Goal: Transaction & Acquisition: Purchase product/service

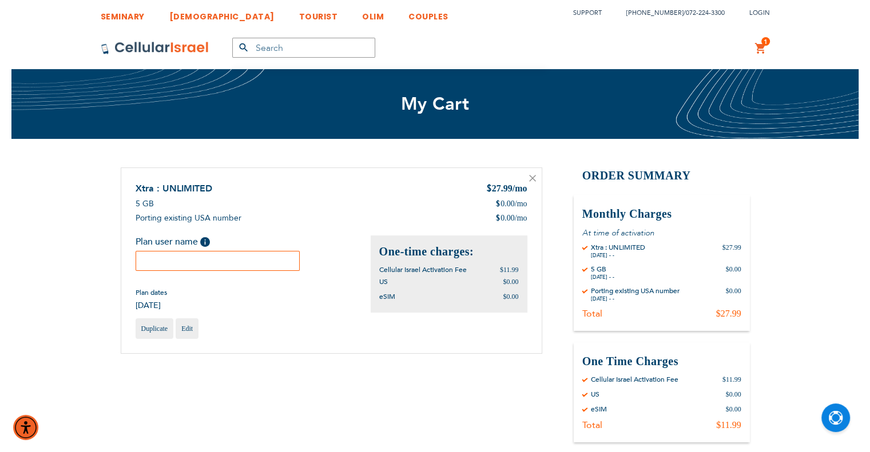
click at [162, 266] on input "text" at bounding box center [218, 261] width 165 height 20
click at [269, 259] on input "text" at bounding box center [218, 261] width 165 height 20
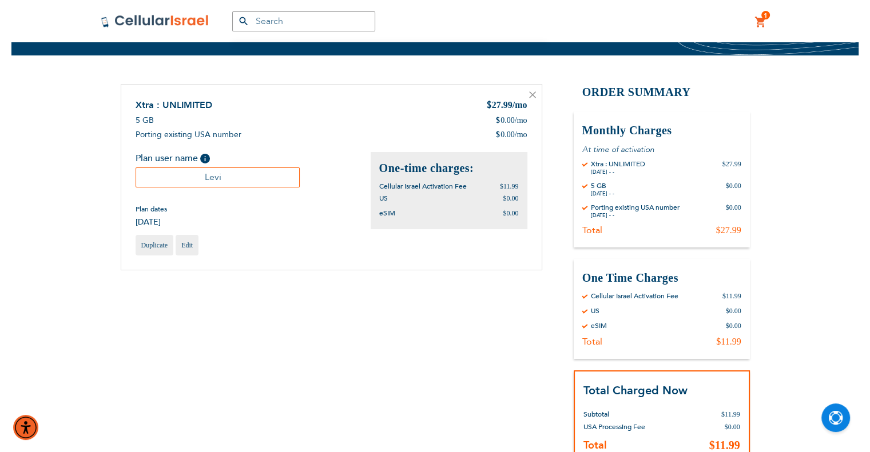
scroll to position [172, 0]
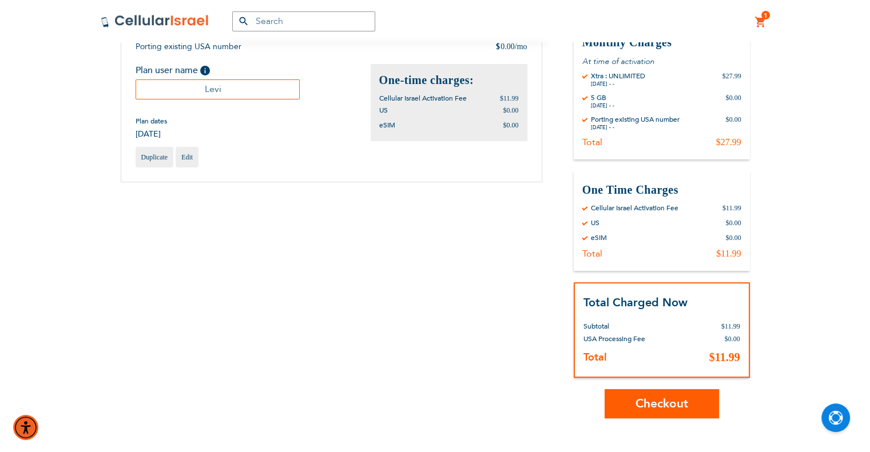
type input "Levi"
click at [663, 399] on span "Checkout" at bounding box center [661, 404] width 53 height 17
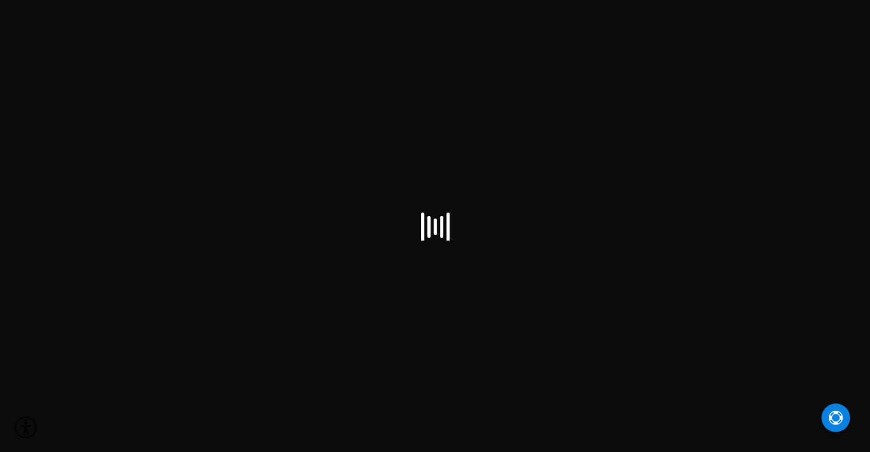
select select "US"
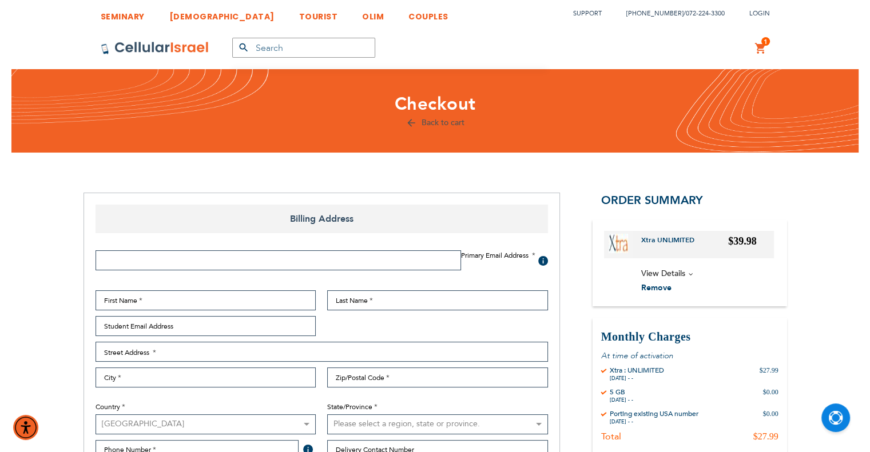
click at [351, 262] on input "Email Address" at bounding box center [278, 260] width 365 height 20
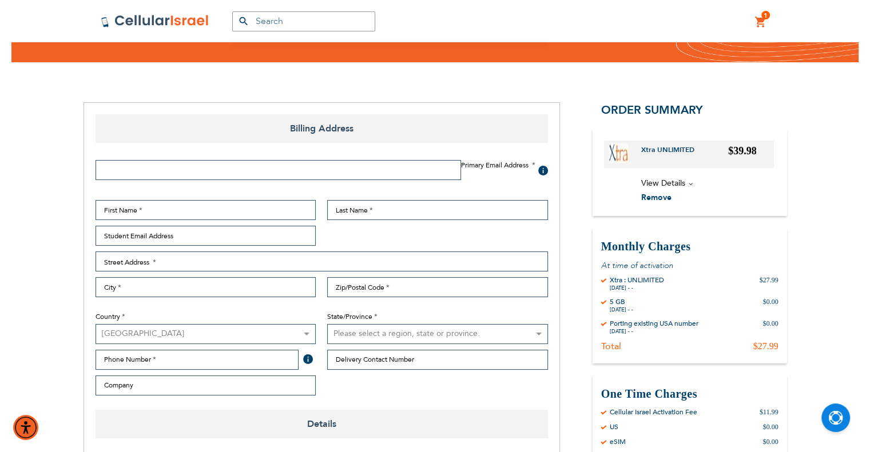
scroll to position [57, 0]
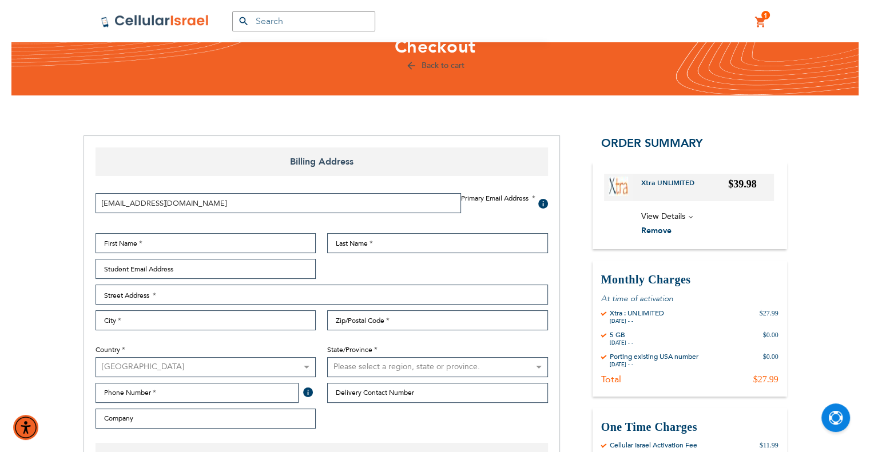
type input "levifeldman55@gmail.com"
click at [251, 235] on input "First Name" at bounding box center [206, 243] width 221 height 20
type input "Levi"
type input "Feldman"
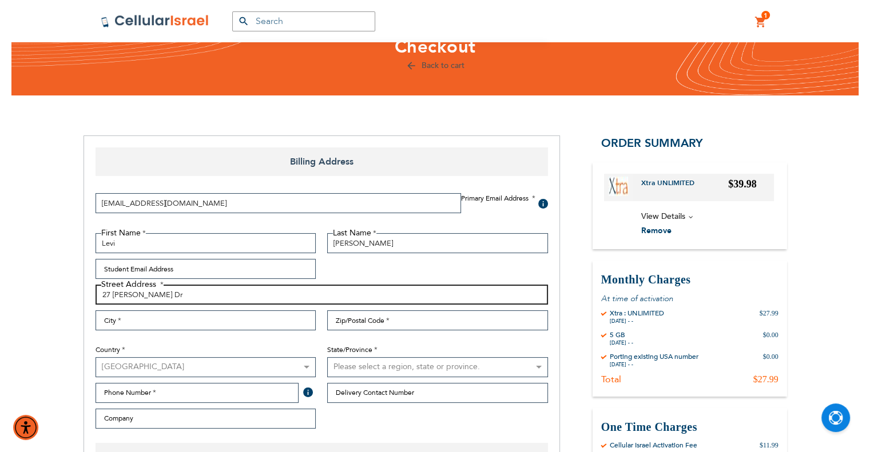
type input "27 Calvert Dr"
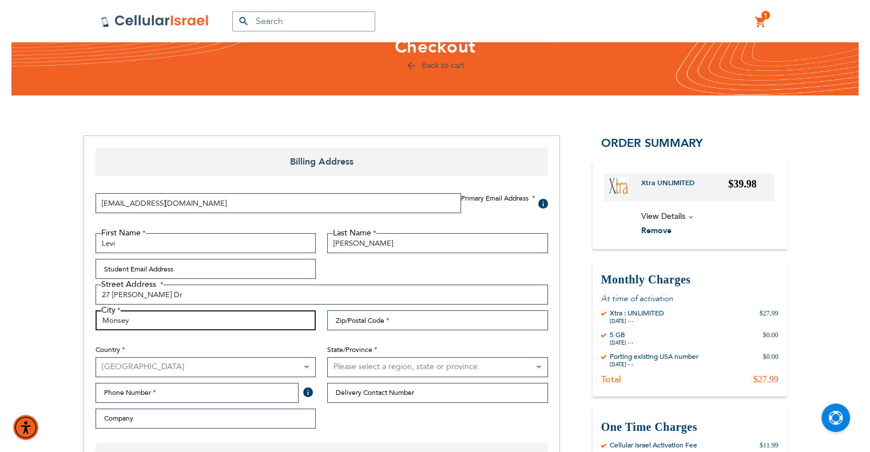
type input "Monsey"
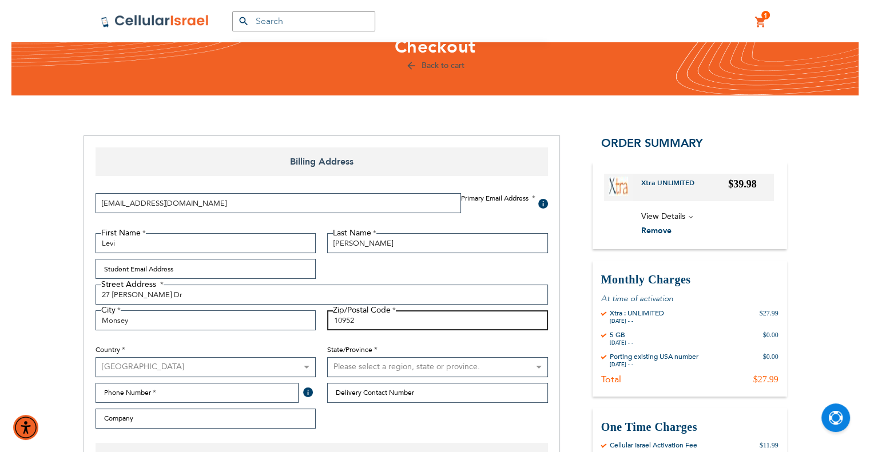
type input "10952"
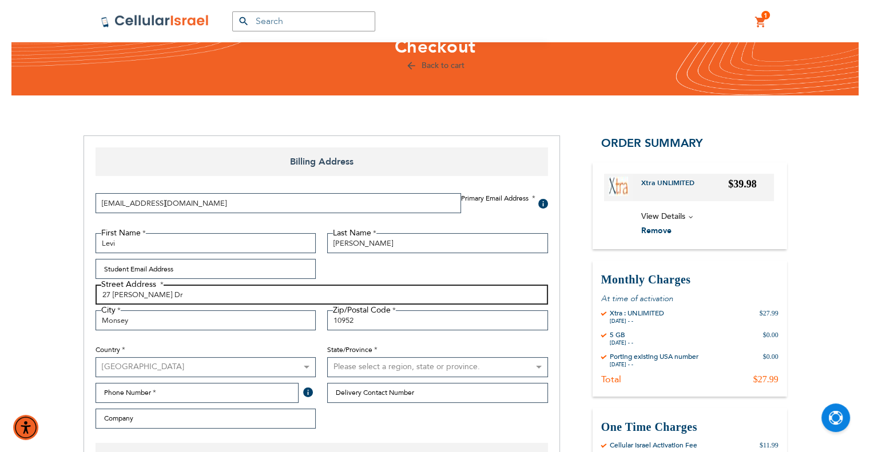
click at [240, 287] on input "27 Calvert Dr" at bounding box center [322, 295] width 452 height 20
type input "27 Calvert Dr, APT 214"
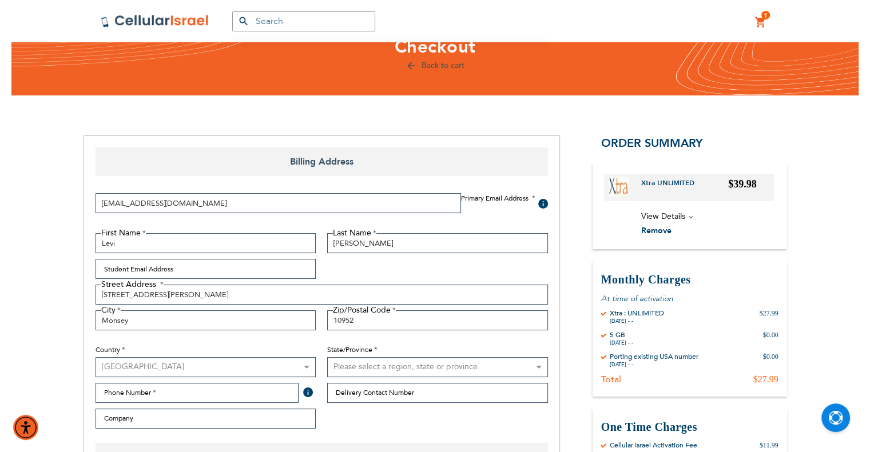
click at [384, 367] on select "Please select a region, state or province. Alabama Alaska American Samoa Arizon…" at bounding box center [437, 367] width 221 height 20
click at [388, 368] on select "Please select a region, state or province. Alabama Alaska American Samoa Arizon…" at bounding box center [437, 367] width 221 height 20
select select "43"
click at [327, 357] on select "Please select a region, state or province. Alabama Alaska American Samoa Arizon…" at bounding box center [437, 367] width 221 height 20
click at [212, 389] on input "Phone Number" at bounding box center [198, 393] width 204 height 20
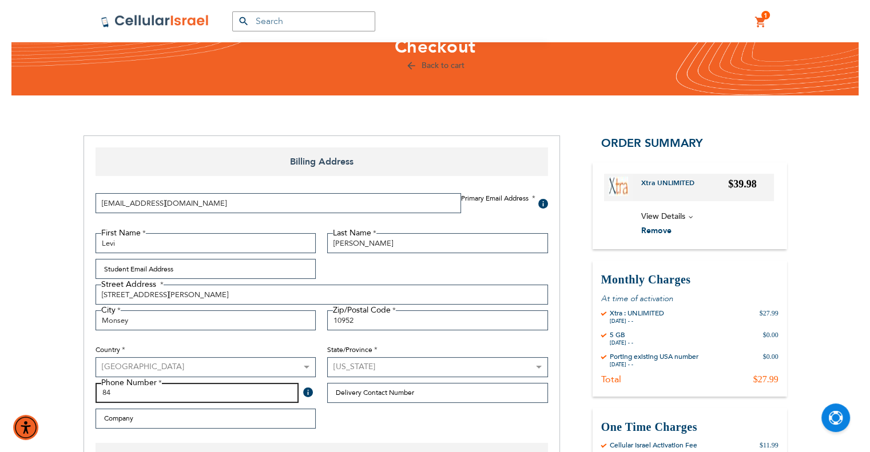
type input "8"
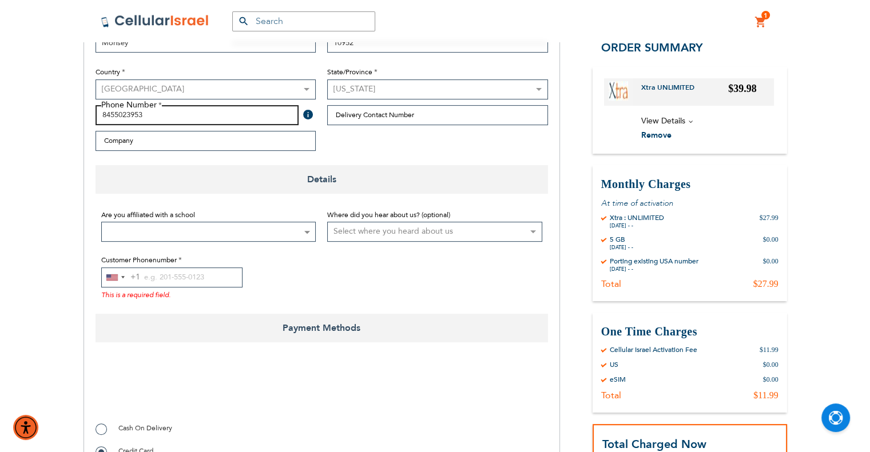
scroll to position [343, 0]
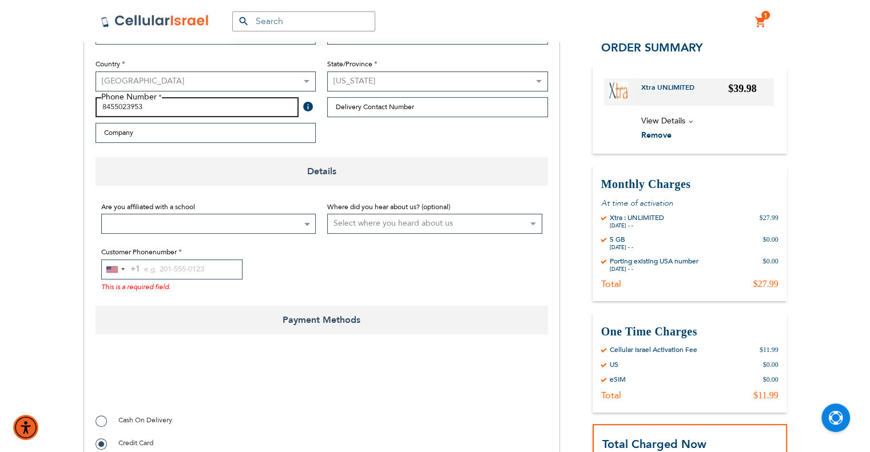
type input "8455023953"
click at [196, 273] on input "Customer Phonenumber" at bounding box center [171, 270] width 141 height 20
drag, startPoint x: 165, startPoint y: 103, endPoint x: 91, endPoint y: 113, distance: 74.4
click at [91, 113] on div "Phone Number 8455023953 Tooltip For delivery questions." at bounding box center [206, 107] width 232 height 20
click at [159, 270] on input "Customer Phonenumber" at bounding box center [171, 270] width 141 height 20
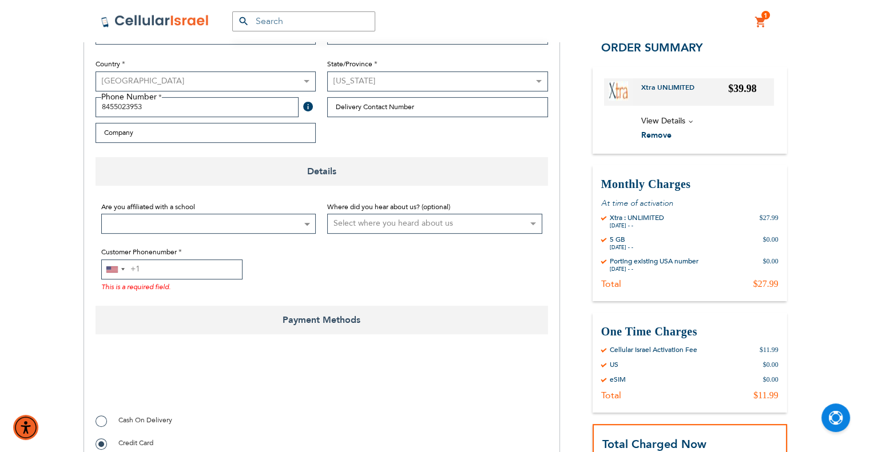
paste input "8455023953"
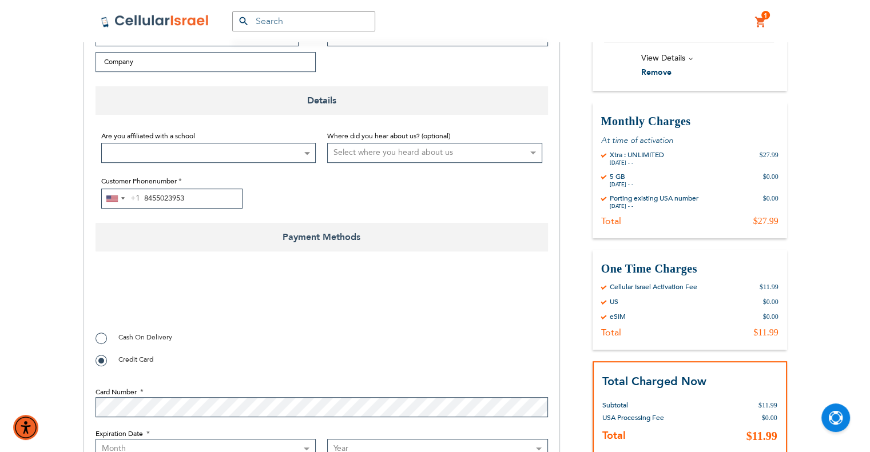
scroll to position [572, 0]
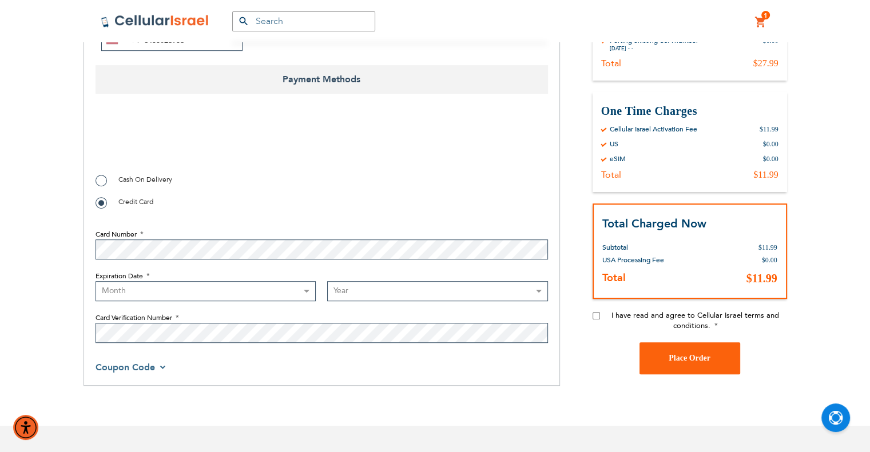
type input "8455023953"
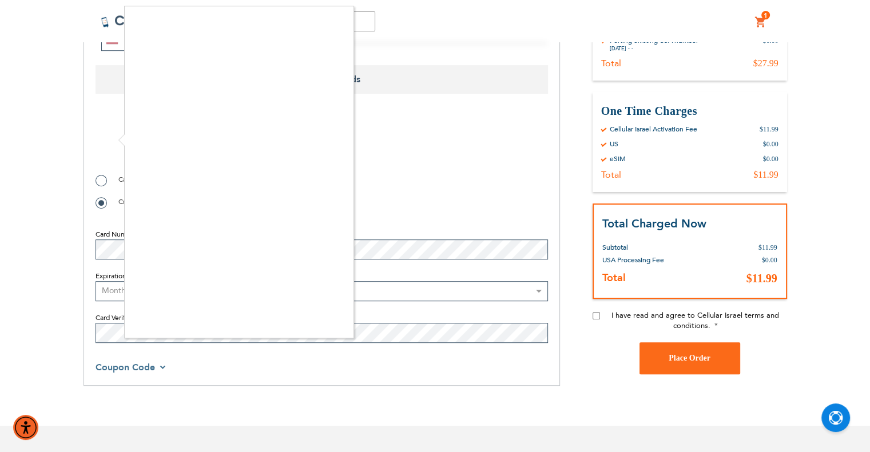
checkbox input "true"
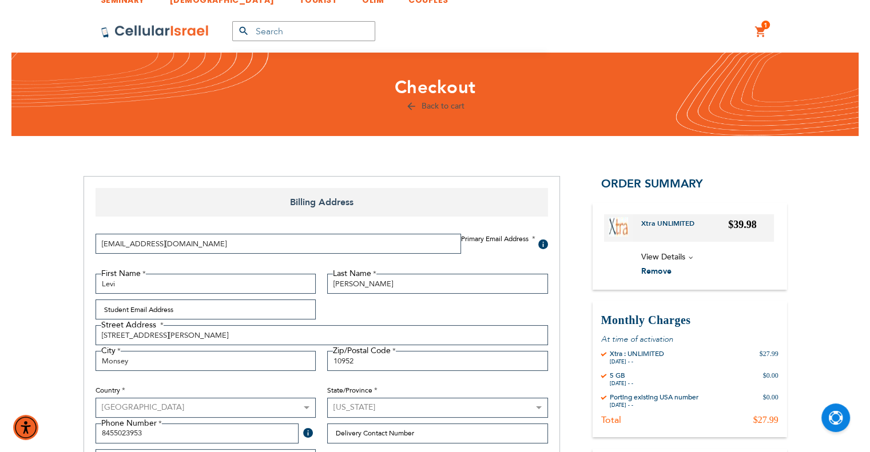
scroll to position [0, 0]
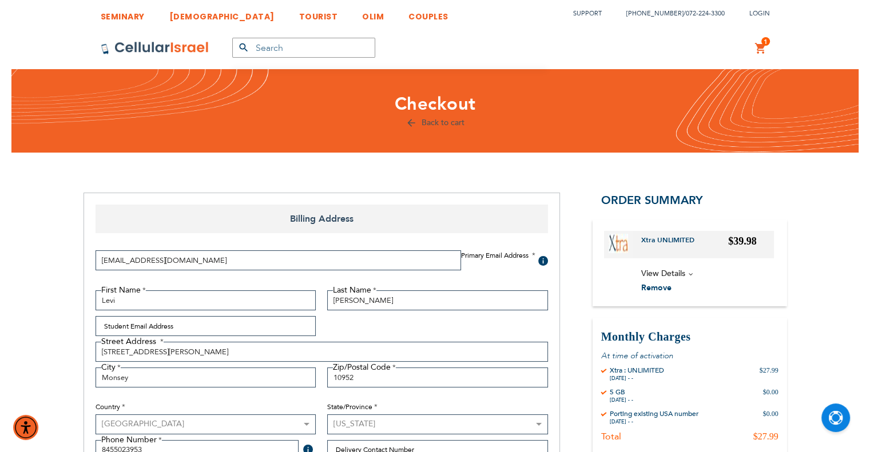
drag, startPoint x: 236, startPoint y: 256, endPoint x: 78, endPoint y: 261, distance: 158.5
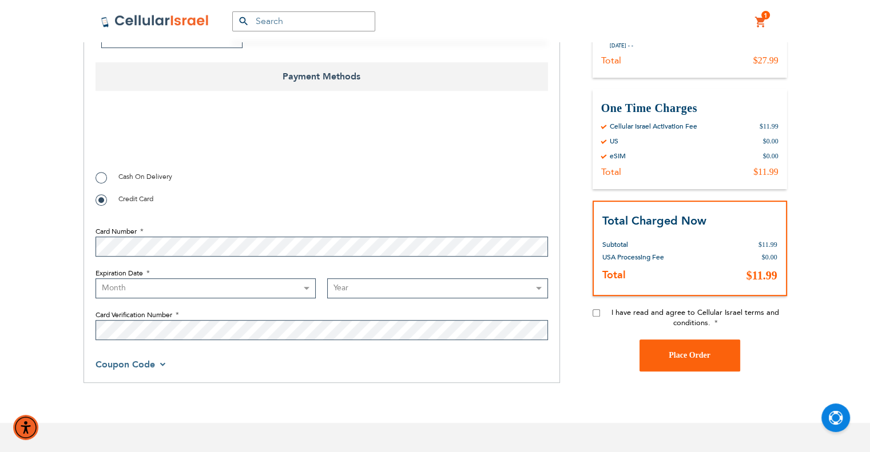
scroll to position [695, 0]
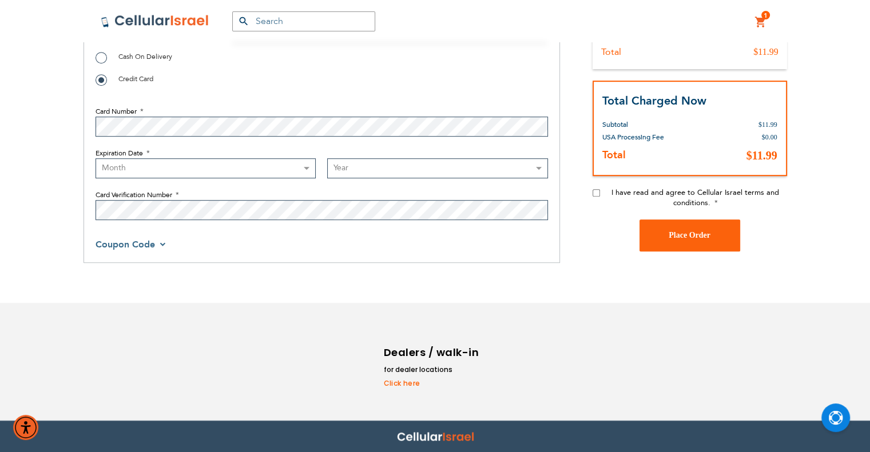
click at [240, 155] on label "Expiration Date" at bounding box center [322, 153] width 452 height 10
click at [240, 158] on select "Month 01 - January 02 - February 03 - March 04 - April 05 - May 06 - June 07 - …" at bounding box center [206, 168] width 221 height 20
click at [239, 163] on select "Month 01 - January 02 - February 03 - March 04 - April 05 - May 06 - June 07 - …" at bounding box center [206, 168] width 221 height 20
select select "6"
click at [96, 158] on select "Month 01 - January 02 - February 03 - March 04 - April 05 - May 06 - June 07 - …" at bounding box center [206, 168] width 221 height 20
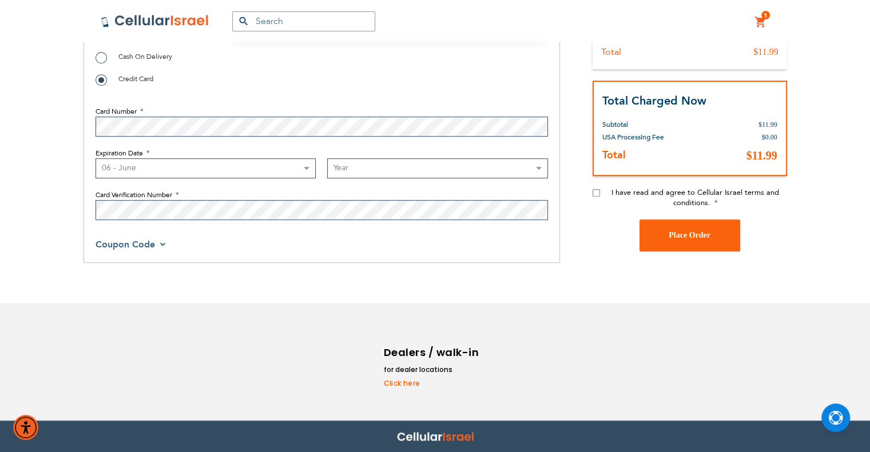
click at [454, 158] on select "Year 2025 2026 2027 2028 2029 2030 2031 2032 2033 2034 2035 2036 2037 2038 2039…" at bounding box center [437, 168] width 221 height 20
select select "2029"
click at [327, 158] on select "Year 2025 2026 2027 2028 2029 2030 2031 2032 2033 2034 2035 2036 2037 2038 2039…" at bounding box center [437, 168] width 221 height 20
click at [348, 195] on label "Card Verification Number" at bounding box center [322, 195] width 452 height 10
click at [613, 189] on span "I have read and agree to Cellular Israel terms and conditions." at bounding box center [695, 198] width 168 height 21
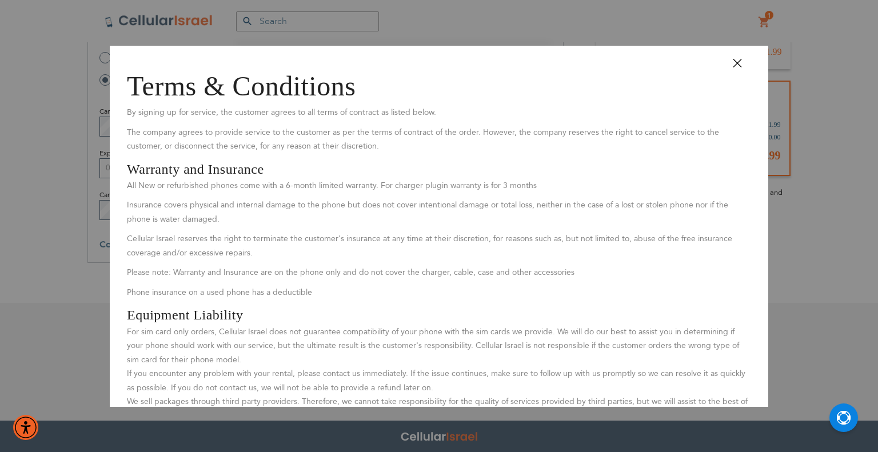
click at [730, 59] on button "Close" at bounding box center [743, 67] width 34 height 26
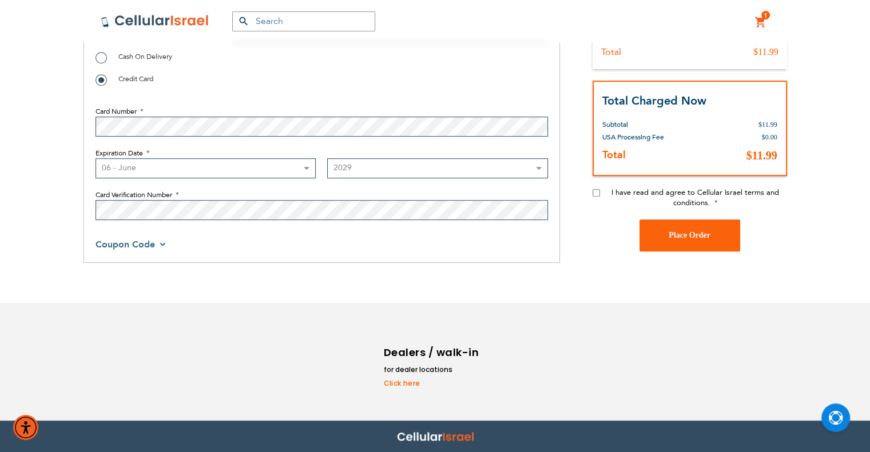
click at [594, 194] on input "I have read and agree to Cellular Israel terms and conditions." at bounding box center [595, 192] width 7 height 7
checkbox input "true"
click at [691, 242] on button "Place Order" at bounding box center [689, 236] width 101 height 32
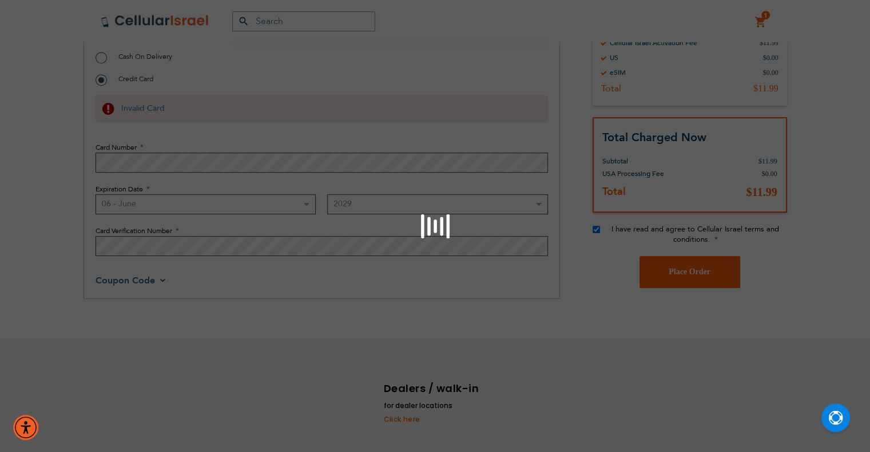
scroll to position [563, 0]
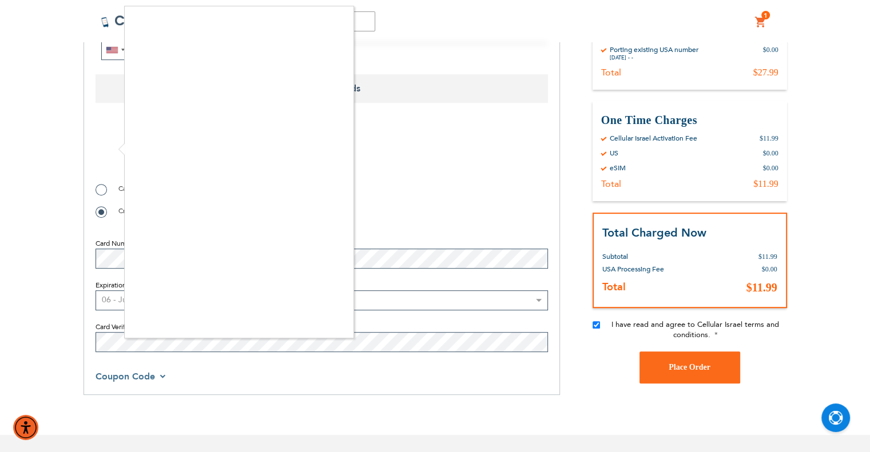
checkbox input "true"
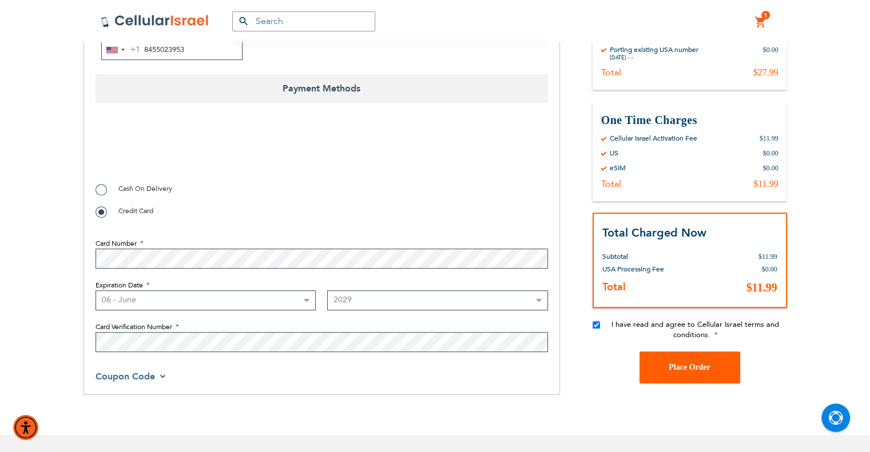
click at [707, 375] on button "Place Order" at bounding box center [689, 368] width 101 height 32
